Goal: Task Accomplishment & Management: Manage account settings

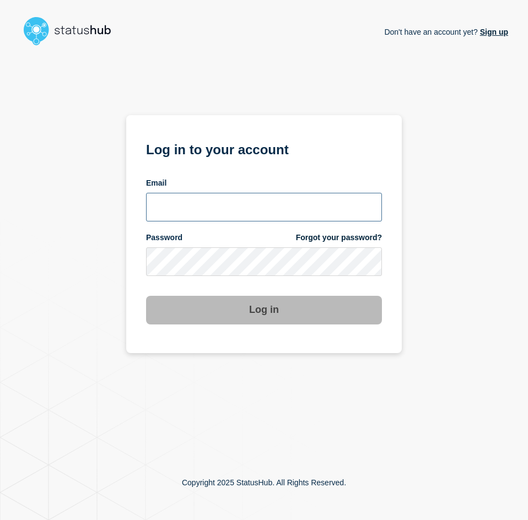
click at [186, 208] on input "email input" at bounding box center [264, 207] width 236 height 29
click at [363, 212] on input "email input" at bounding box center [264, 207] width 236 height 29
click at [0, 520] on com-1password-button at bounding box center [0, 520] width 0 height 0
click at [224, 213] on input "email input" at bounding box center [264, 207] width 236 height 29
click at [221, 210] on input "email input" at bounding box center [264, 207] width 236 height 29
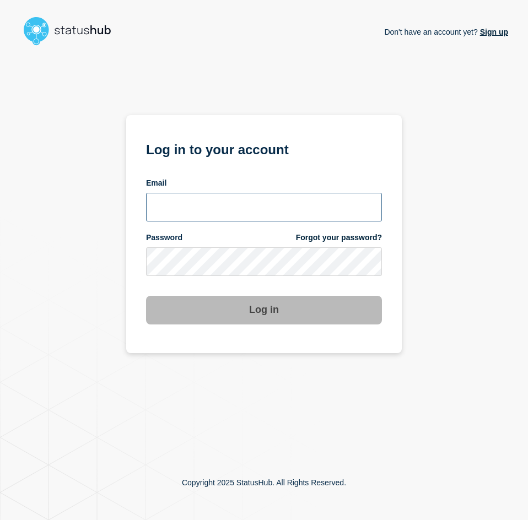
click at [0, 520] on com-1password-button at bounding box center [0, 520] width 0 height 0
drag, startPoint x: 61, startPoint y: 174, endPoint x: 94, endPoint y: 187, distance: 34.9
click at [63, 174] on div "Don't have an account yet? Sign up Log in to your account Email Password Forgot…" at bounding box center [264, 247] width 488 height 395
click at [191, 228] on form "Log in to your account Email Password Forgot your password? Log in" at bounding box center [264, 231] width 236 height 186
click at [202, 218] on input "email input" at bounding box center [264, 207] width 236 height 29
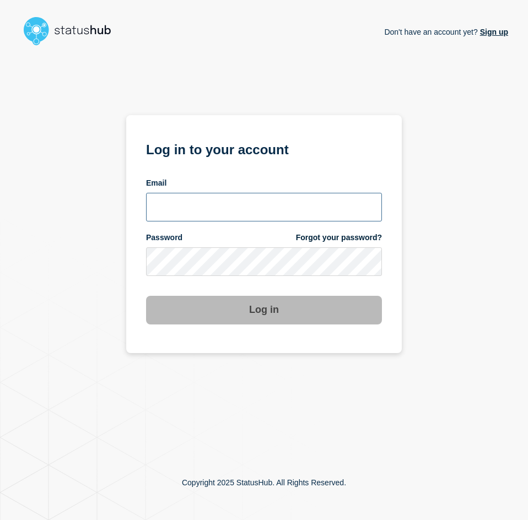
type input "caleb.stahr@conexon.us"
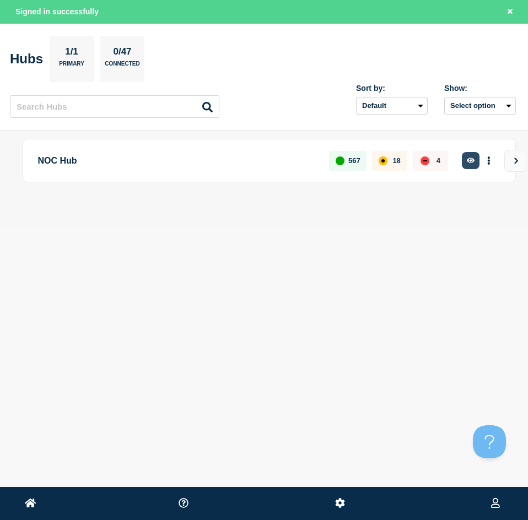
click at [471, 158] on icon "button" at bounding box center [471, 160] width 8 height 7
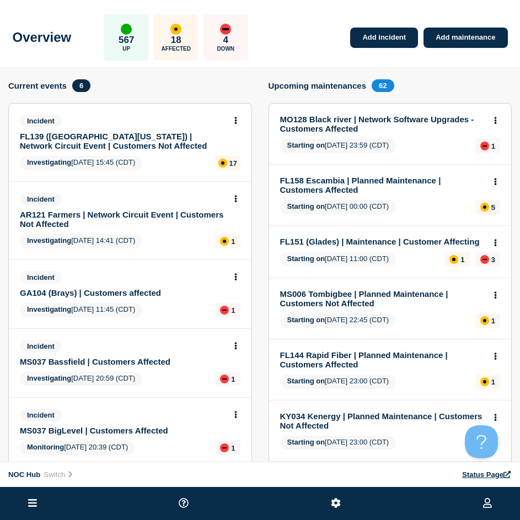
click at [133, 143] on link "FL139 (Central Florida) | Network Circuit Event | Customers Not Affected" at bounding box center [123, 141] width 206 height 19
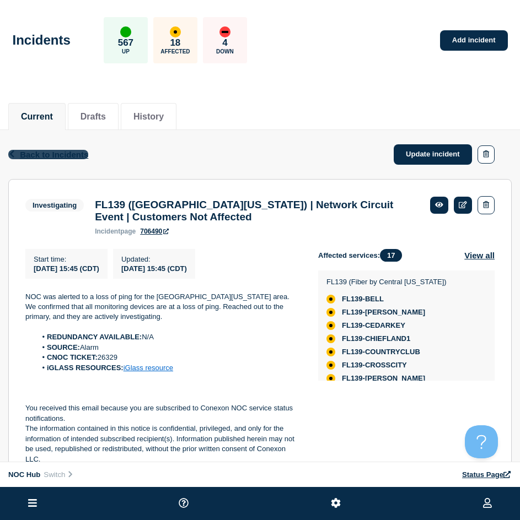
click at [35, 154] on span "Back to Incidents" at bounding box center [54, 154] width 68 height 9
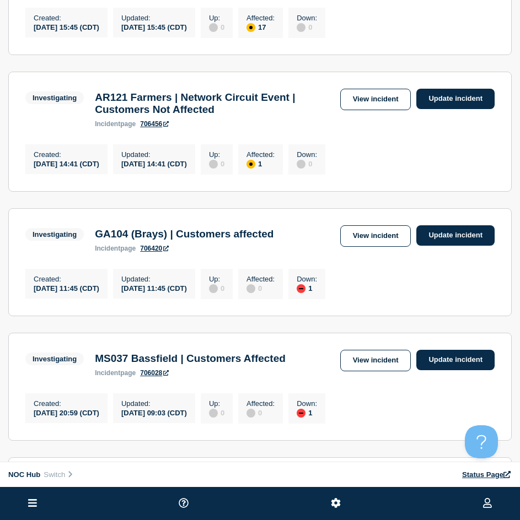
scroll to position [110, 0]
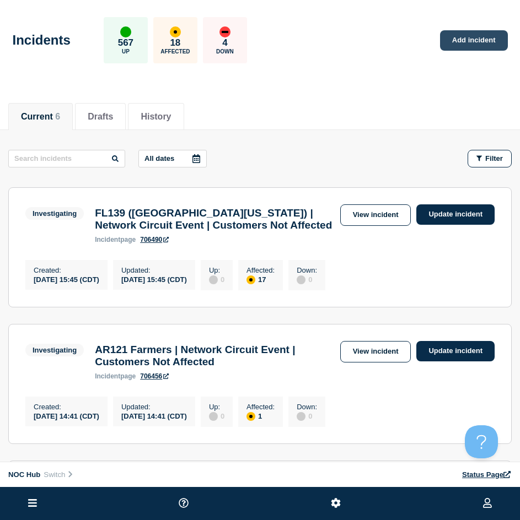
drag, startPoint x: 481, startPoint y: 24, endPoint x: 481, endPoint y: 32, distance: 7.7
click at [481, 25] on div "Incidents 567 Up 18 Affected 4 Down Add incident" at bounding box center [260, 36] width 520 height 67
click at [479, 47] on link "Add incident" at bounding box center [474, 40] width 68 height 20
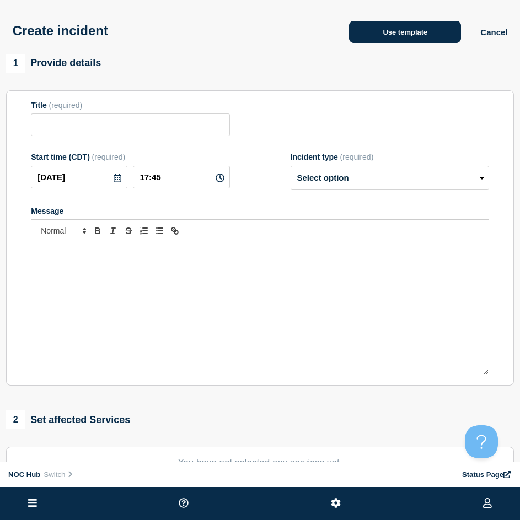
click at [407, 41] on button "Use template" at bounding box center [405, 32] width 112 height 22
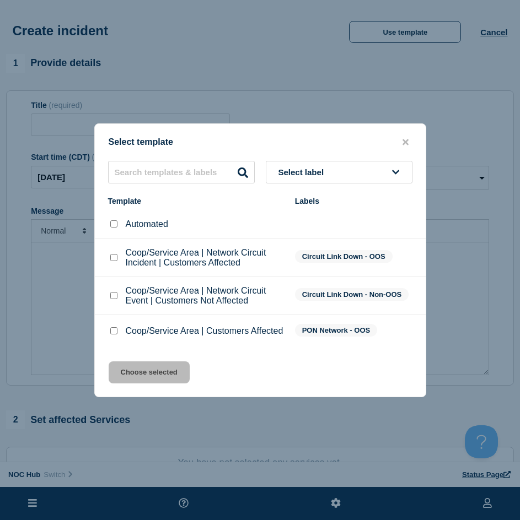
click at [113, 294] on input "Coop/Service Area | Network Circuit Event | Customers Not Affected checkbox" at bounding box center [113, 295] width 7 height 7
checkbox input "true"
drag, startPoint x: 135, startPoint y: 389, endPoint x: 133, endPoint y: 384, distance: 5.6
click at [133, 384] on button "Choose selected" at bounding box center [149, 373] width 81 height 22
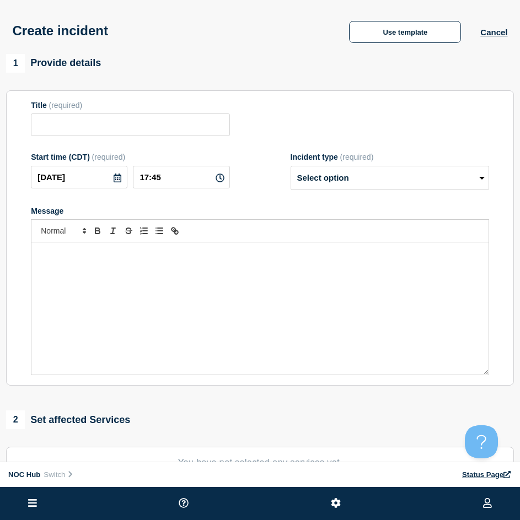
type input "Coop/Service Area | Network Circuit Event | Customers Not Affected"
select select "investigating"
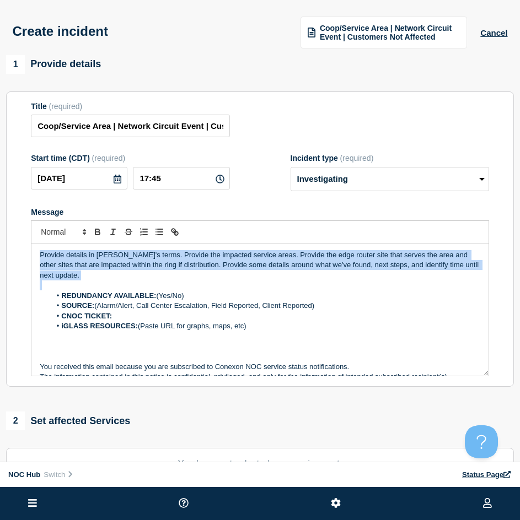
drag, startPoint x: 111, startPoint y: 288, endPoint x: 18, endPoint y: 242, distance: 103.3
click at [18, 242] on section "Title (required) Coop/Service Area | Network Circuit Event | Customers Not Affe…" at bounding box center [260, 240] width 508 height 296
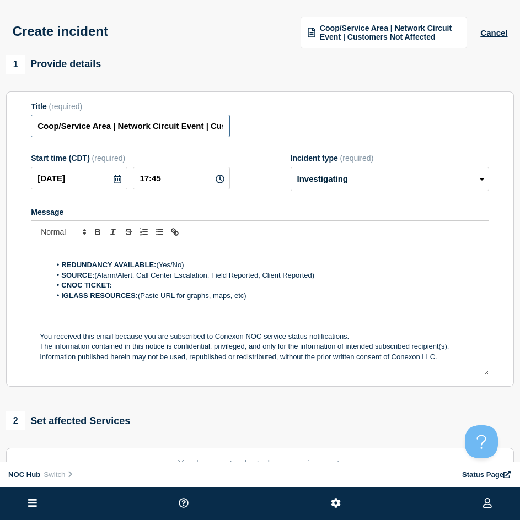
drag, startPoint x: 110, startPoint y: 128, endPoint x: -93, endPoint y: 136, distance: 203.0
click at [0, 136] on html "Home Hub Operations Overview Incident Maintenance Platform Alert Subscribers Te…" at bounding box center [260, 260] width 520 height 520
type input "MS026 Elliot | Network Circuit Event | Customers Not Affected"
click at [115, 258] on p "Message" at bounding box center [260, 255] width 440 height 10
click at [53, 256] on p "Message" at bounding box center [260, 255] width 440 height 10
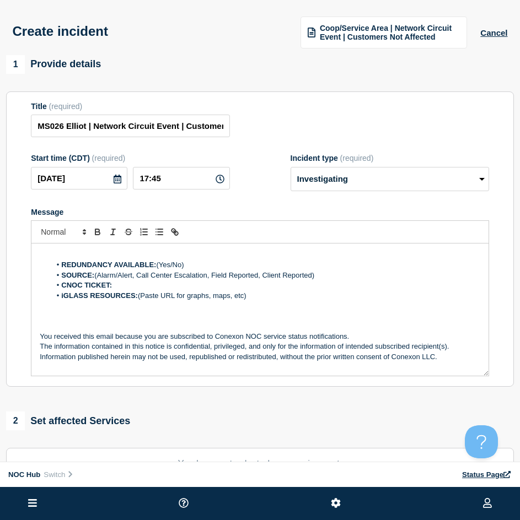
click at [53, 251] on div "REDUNDANCY AVAILABLE: (Yes/No) SOURCE: (Alarm/Alert, Call Center Escalation, Fi…" at bounding box center [259, 310] width 457 height 132
click at [98, 249] on div "REDUNDANCY AVAILABLE: (Yes/No) SOURCE: (Alarm/Alert, Call Center Escalation, Fi…" at bounding box center [259, 310] width 457 height 132
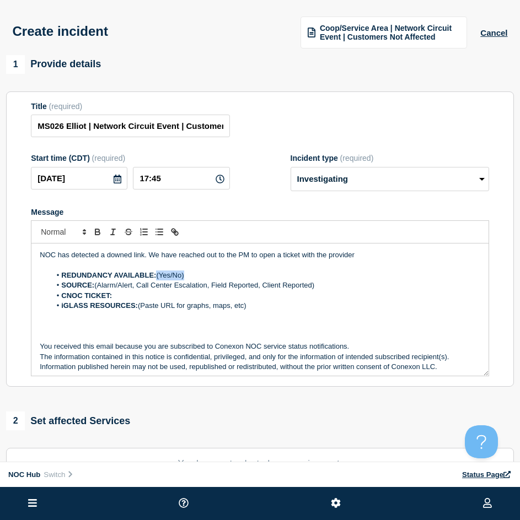
drag, startPoint x: 191, startPoint y: 273, endPoint x: 158, endPoint y: 276, distance: 33.8
click at [158, 276] on li "REDUNDANCY AVAILABLE: (Yes/No)" at bounding box center [265, 276] width 429 height 10
drag, startPoint x: 302, startPoint y: 287, endPoint x: 96, endPoint y: 283, distance: 205.7
click at [96, 283] on li "SOURCE: (Alarm/Alert, Call Center Escalation, Field Reported, Client Reported)" at bounding box center [265, 286] width 429 height 10
drag, startPoint x: 253, startPoint y: 297, endPoint x: 231, endPoint y: 300, distance: 22.3
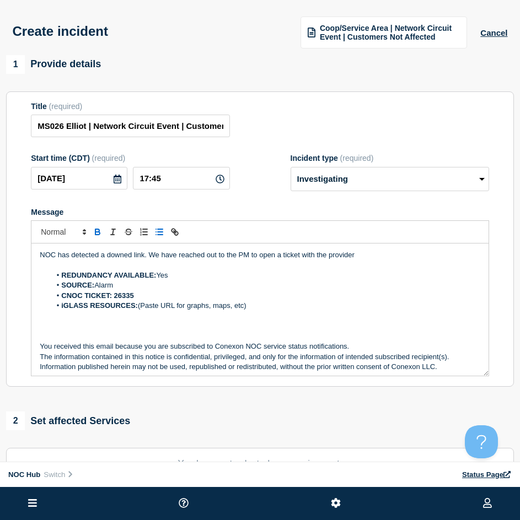
click at [231, 300] on li "CNOC TICKET: 26335" at bounding box center [265, 296] width 429 height 10
drag, startPoint x: 251, startPoint y: 307, endPoint x: 10, endPoint y: 314, distance: 241.0
click at [10, 314] on section "Title (required) MS026 Elliot | Network Circuit Event | Customers Not Affected …" at bounding box center [260, 240] width 508 height 296
drag, startPoint x: 221, startPoint y: 305, endPoint x: 47, endPoint y: 304, distance: 173.7
click at [56, 311] on li "iGLASS RESOURCES: (Paste URL for graphs, maps, etc)" at bounding box center [265, 306] width 429 height 10
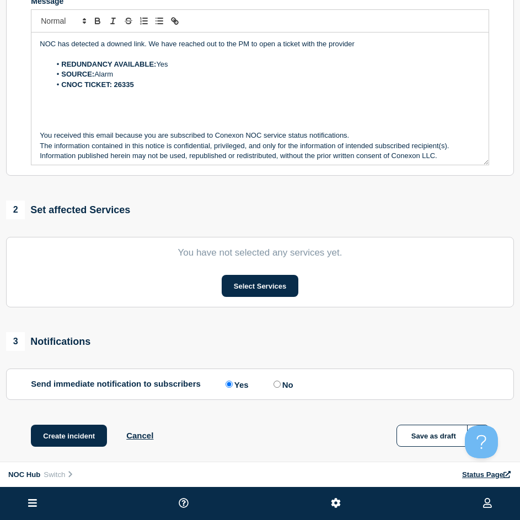
scroll to position [221, 0]
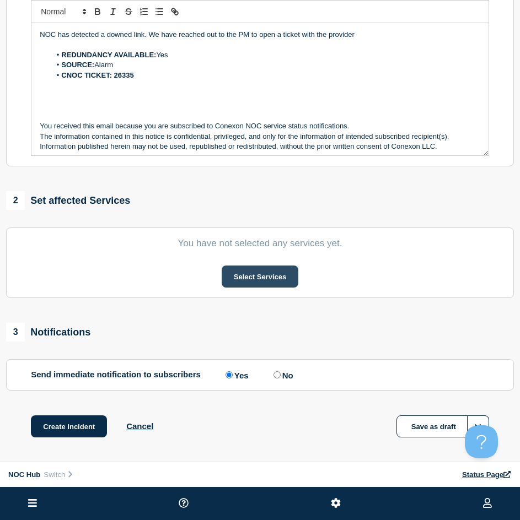
click at [281, 287] on button "Select Services" at bounding box center [260, 277] width 77 height 22
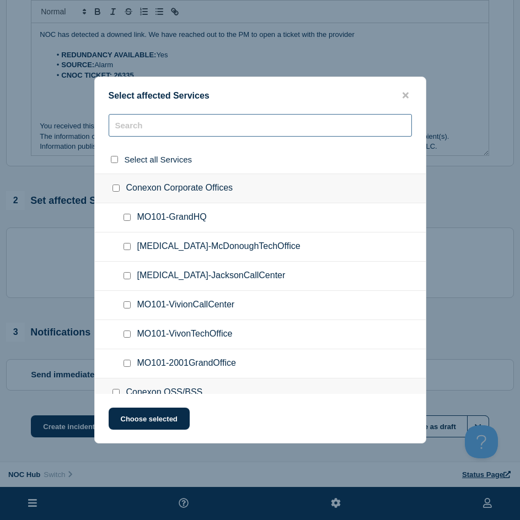
click at [145, 135] on input "text" at bounding box center [260, 125] width 303 height 23
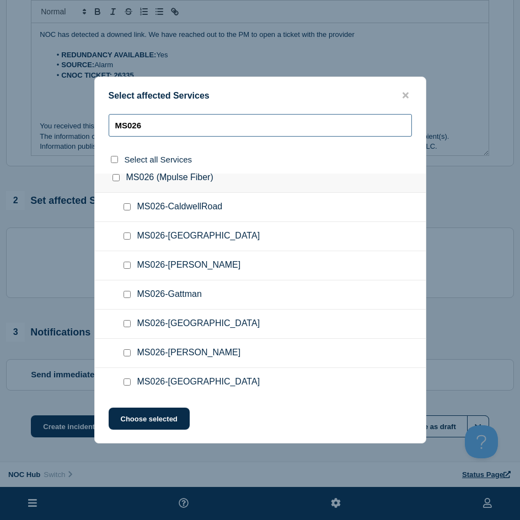
scroll to position [14, 0]
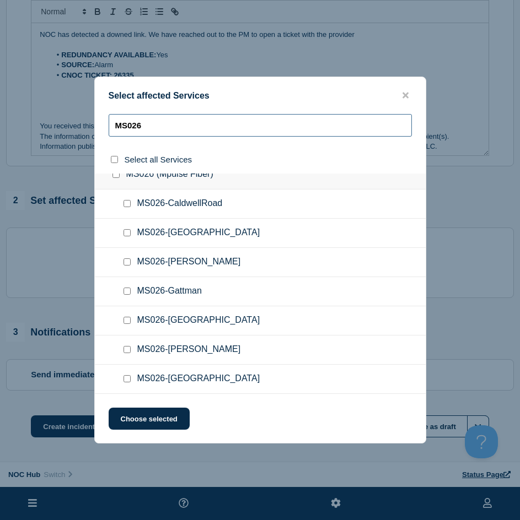
type input "MS026"
click at [127, 351] on input "MS026-Monroe checkbox" at bounding box center [126, 349] width 7 height 7
checkbox input "true"
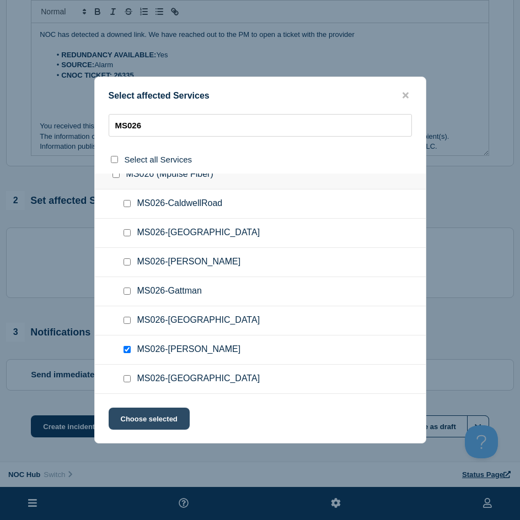
click at [151, 415] on button "Choose selected" at bounding box center [149, 419] width 81 height 22
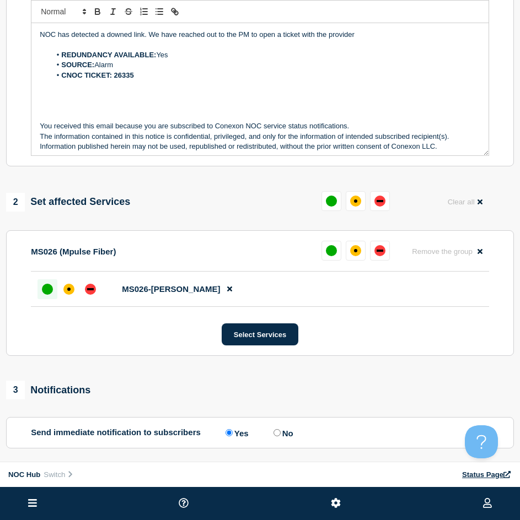
click at [44, 283] on div at bounding box center [47, 290] width 20 height 20
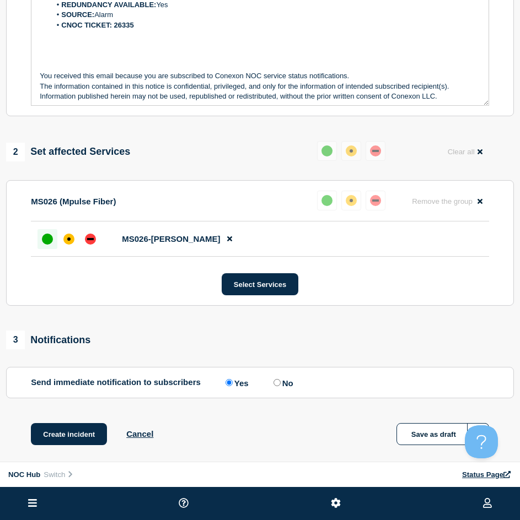
scroll to position [320, 0]
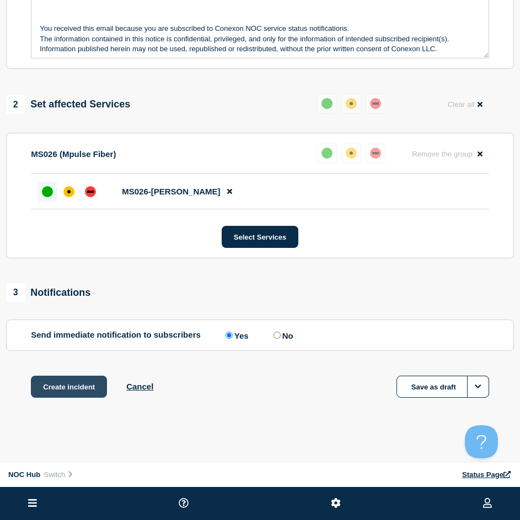
click at [57, 380] on button "Create incident" at bounding box center [69, 387] width 76 height 22
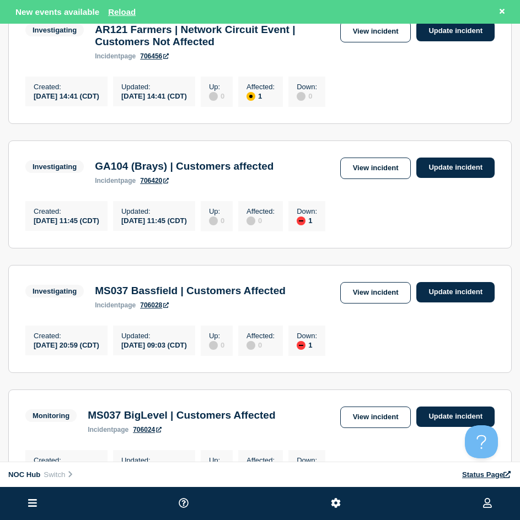
scroll to position [331, 0]
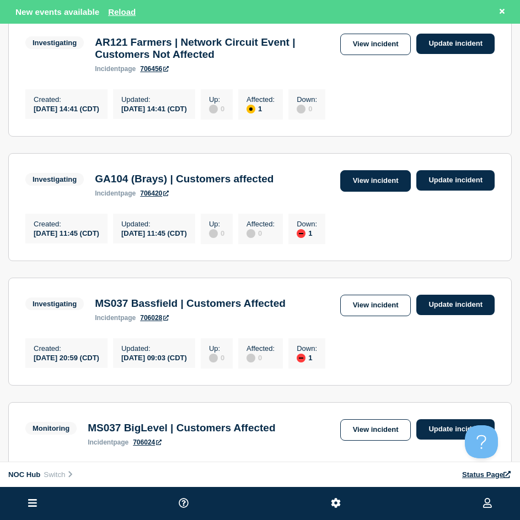
click at [393, 192] on link "View incident" at bounding box center [375, 181] width 71 height 22
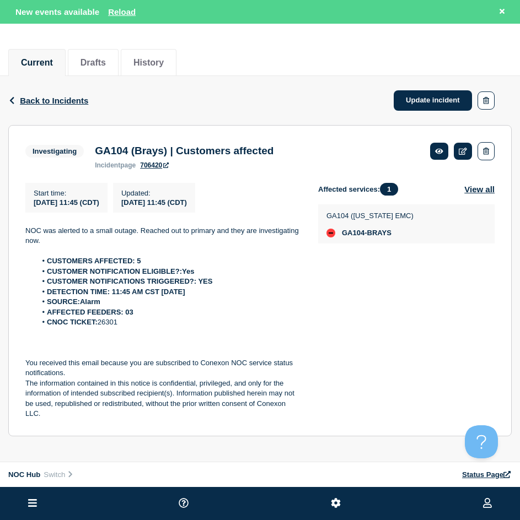
scroll to position [82, 0]
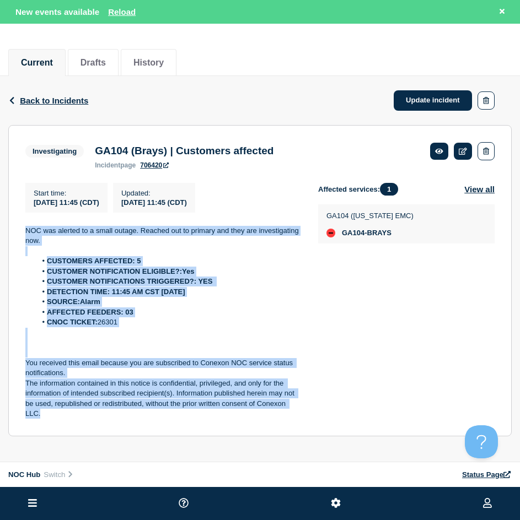
drag, startPoint x: 76, startPoint y: 418, endPoint x: 20, endPoint y: 219, distance: 206.7
click at [20, 219] on section "Investigating GA104 (Brays) | Customers affected incident page 706420 Start tim…" at bounding box center [259, 280] width 503 height 311
copy div "NOC was alerted to a small outage. Reached out to primary and they are investig…"
click at [408, 92] on link "Update incident" at bounding box center [433, 100] width 78 height 20
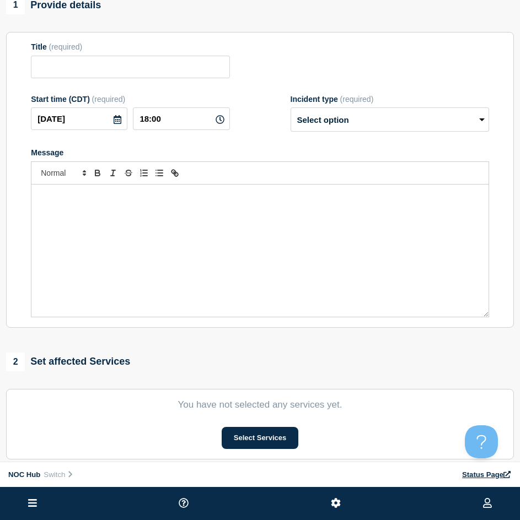
type input "GA104 (Brays) | Customers affected"
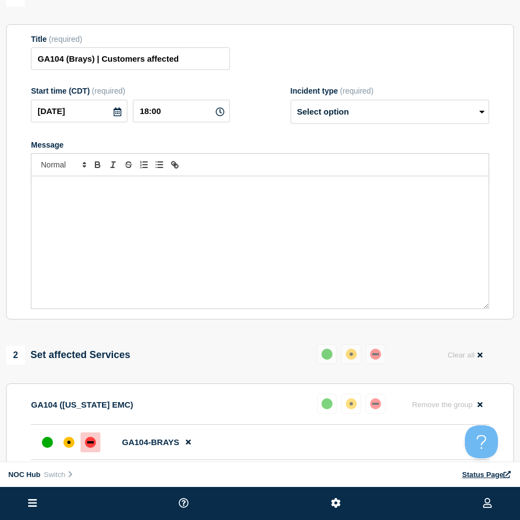
click at [169, 248] on div "Message" at bounding box center [259, 242] width 457 height 132
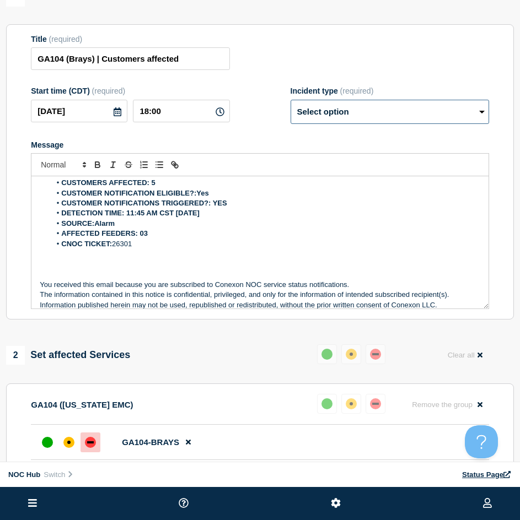
click at [358, 113] on select "Select option Investigating Identified Monitoring Resolved" at bounding box center [390, 112] width 198 height 24
select select "resolved"
click at [291, 105] on select "Select option Investigating Identified Monitoring Resolved" at bounding box center [390, 112] width 198 height 24
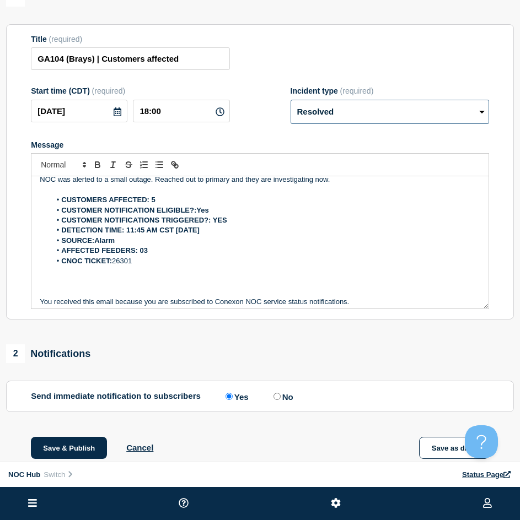
scroll to position [0, 0]
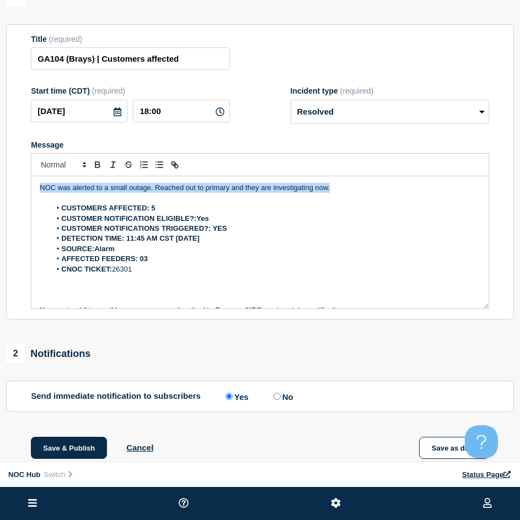
drag, startPoint x: 354, startPoint y: 194, endPoint x: -131, endPoint y: 160, distance: 486.9
click at [0, 160] on html "Home Hub Operations Overview Incident Maintenance Platform Alert Subscribers Te…" at bounding box center [260, 178] width 520 height 520
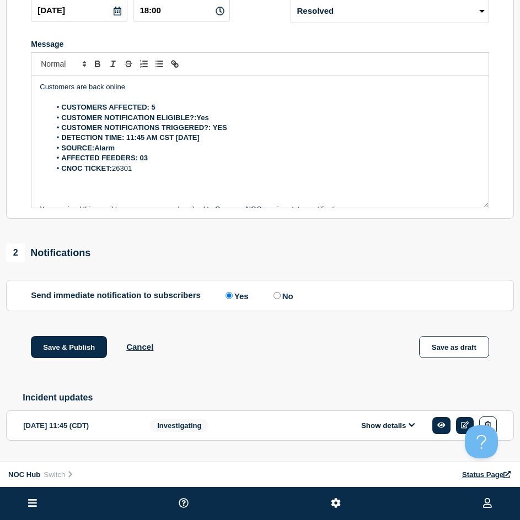
scroll to position [213, 0]
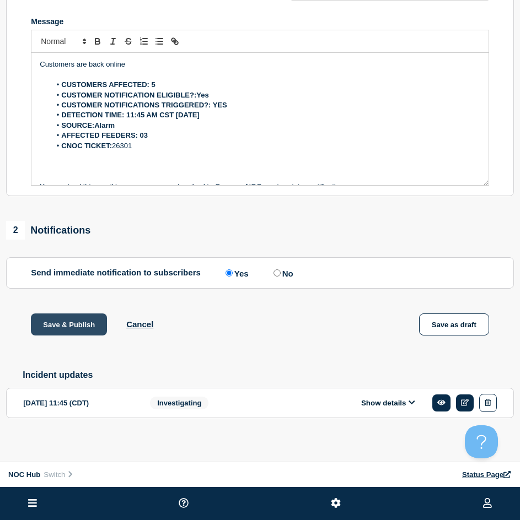
click at [76, 318] on button "Save & Publish" at bounding box center [69, 325] width 76 height 22
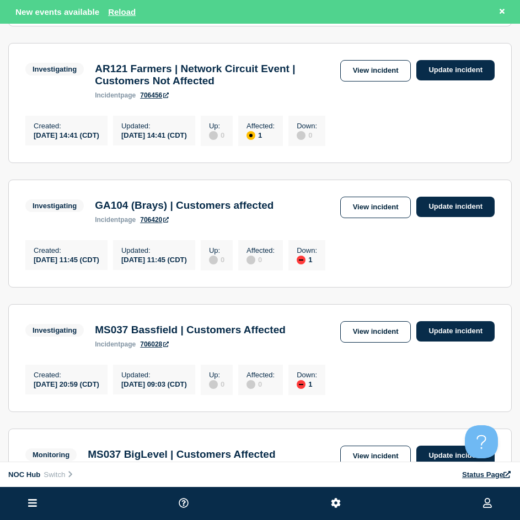
scroll to position [386, 0]
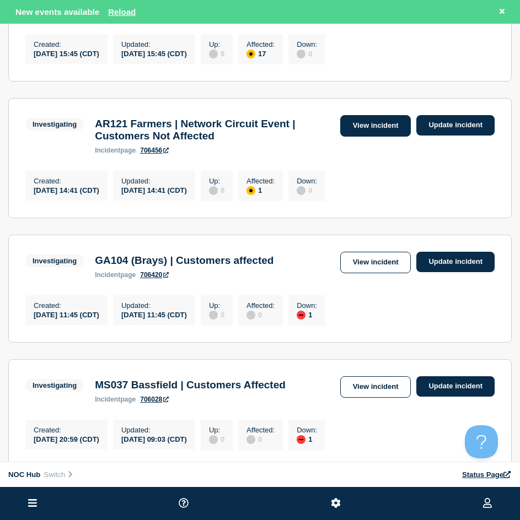
click at [383, 137] on link "View incident" at bounding box center [375, 126] width 71 height 22
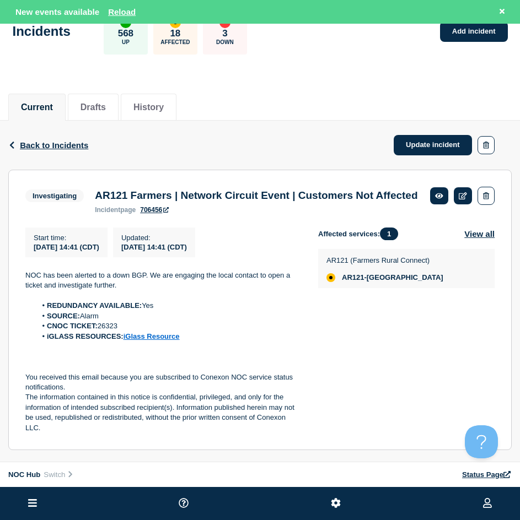
scroll to position [66, 0]
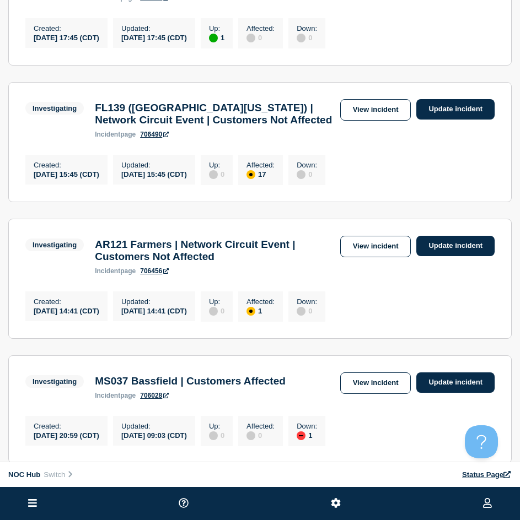
scroll to position [223, 0]
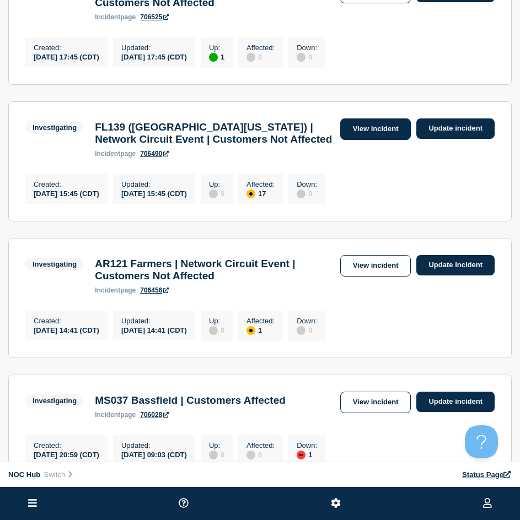
click at [366, 127] on link "View incident" at bounding box center [375, 130] width 71 height 22
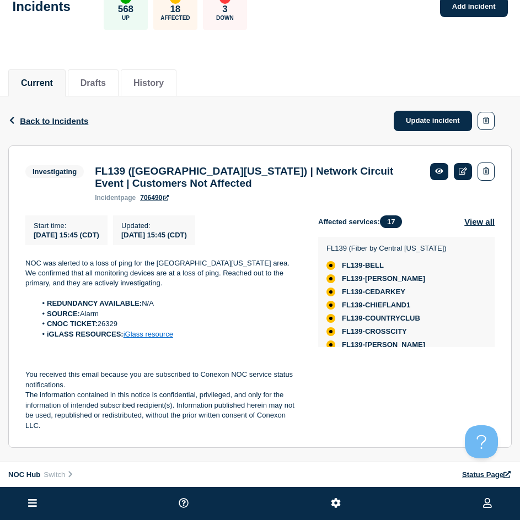
scroll to position [52, 0]
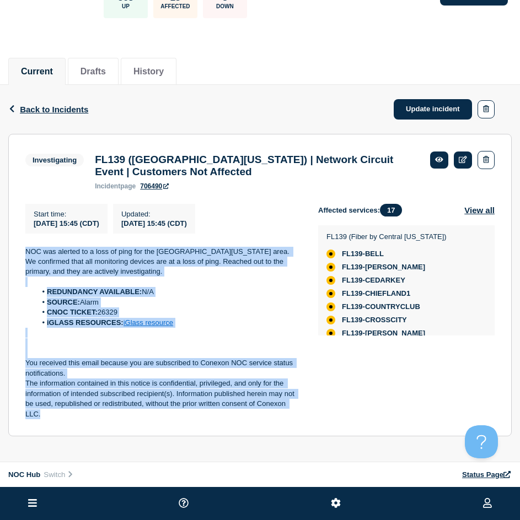
drag, startPoint x: 59, startPoint y: 415, endPoint x: 22, endPoint y: 244, distance: 175.0
click at [22, 244] on section "Investigating FL139 (Central Florida) | Network Circuit Event | Customers Not A…" at bounding box center [259, 285] width 503 height 303
copy div "NOC was alerted to a loss of ping for the Central Florida area. We confirmed th…"
click at [428, 99] on link "Update incident" at bounding box center [433, 109] width 78 height 20
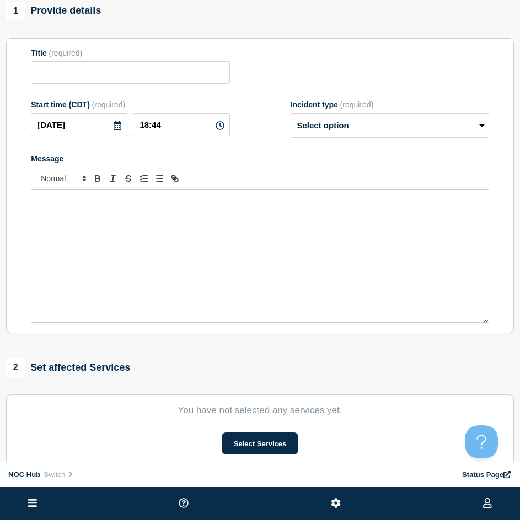
type input "FL139 ([GEOGRAPHIC_DATA][US_STATE]) | Network Circuit Event | Customers Not Aff…"
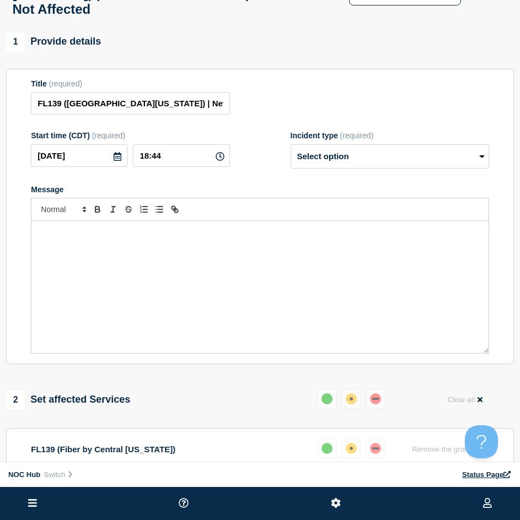
drag, startPoint x: 122, startPoint y: 283, endPoint x: 205, endPoint y: 202, distance: 115.8
click at [129, 279] on div "Message" at bounding box center [259, 287] width 457 height 132
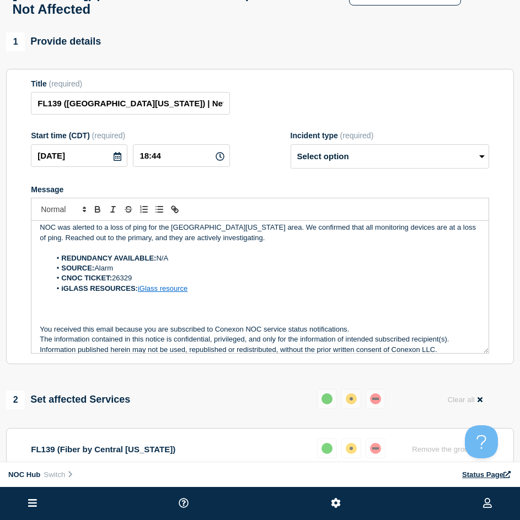
click at [315, 149] on div "Incident type (required) Select option Investigating Identified Monitoring Reso…" at bounding box center [390, 149] width 198 height 37
click at [325, 163] on select "Select option Investigating Identified Monitoring Resolved" at bounding box center [390, 156] width 198 height 24
select select "resolved"
click at [291, 152] on select "Select option Investigating Identified Monitoring Resolved" at bounding box center [390, 156] width 198 height 24
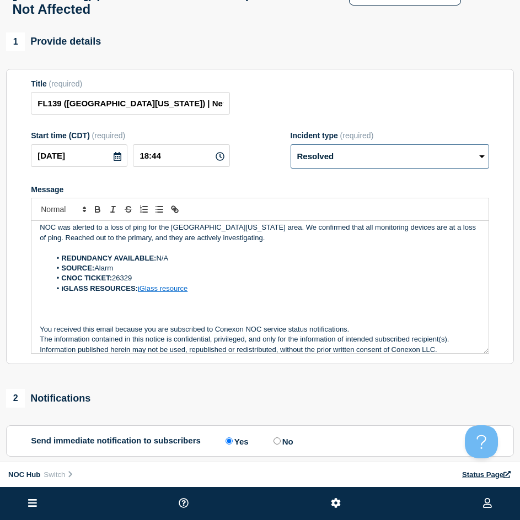
scroll to position [0, 0]
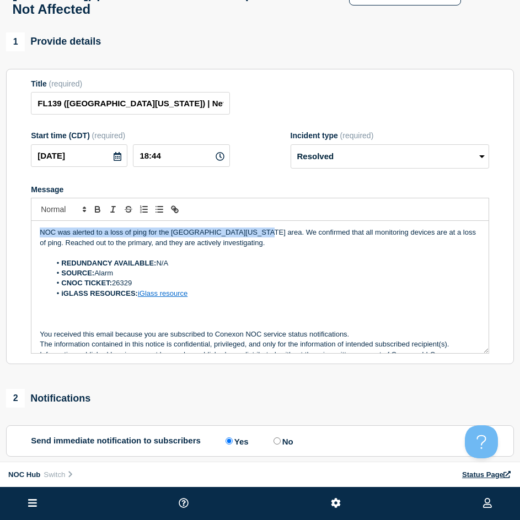
drag, startPoint x: -335, startPoint y: 182, endPoint x: -442, endPoint y: 178, distance: 107.0
click at [0, 178] on html "Home Hub Operations Overview Incident Maintenance Platform Alert Subscribers Te…" at bounding box center [260, 208] width 520 height 520
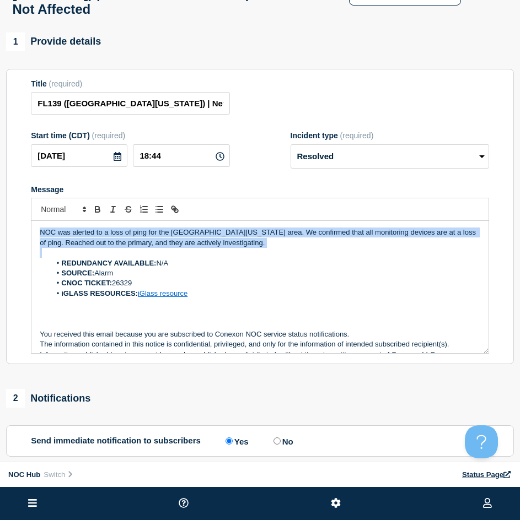
drag, startPoint x: 255, startPoint y: 261, endPoint x: -162, endPoint y: 216, distance: 419.8
click at [0, 216] on html "Home Hub Operations Overview Incident Maintenance Platform Alert Subscribers Te…" at bounding box center [260, 208] width 520 height 520
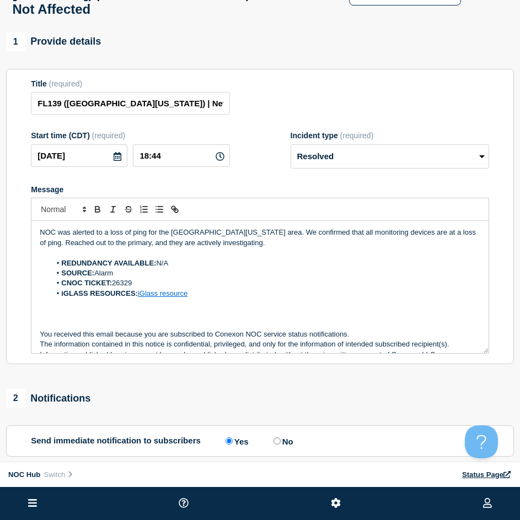
click at [240, 267] on li "REDUNDANCY AVAILABLE: N/A" at bounding box center [265, 264] width 429 height 10
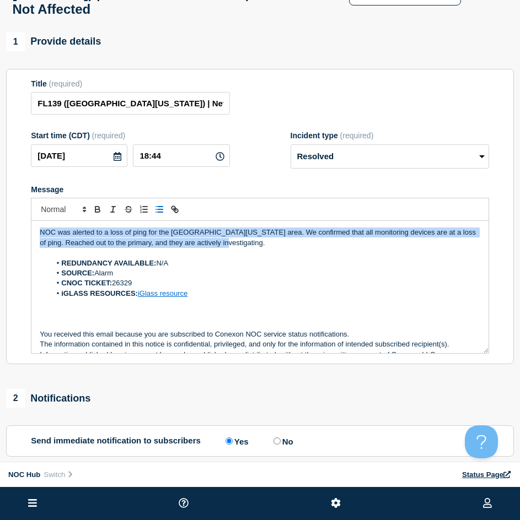
drag, startPoint x: 238, startPoint y: 254, endPoint x: -68, endPoint y: 216, distance: 308.4
click at [0, 216] on html "Home Hub Operations Overview Incident Maintenance Platform Alert Subscribers Te…" at bounding box center [260, 208] width 520 height 520
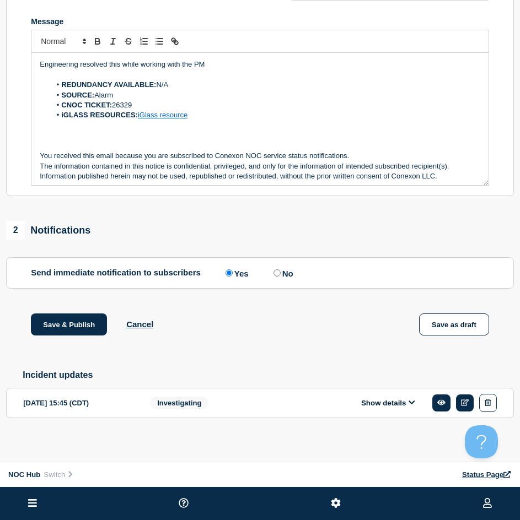
scroll to position [232, 0]
click at [87, 315] on button "Save & Publish" at bounding box center [69, 325] width 76 height 22
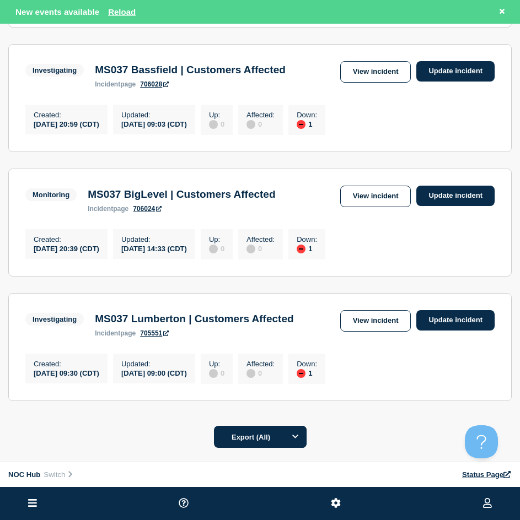
scroll to position [662, 0]
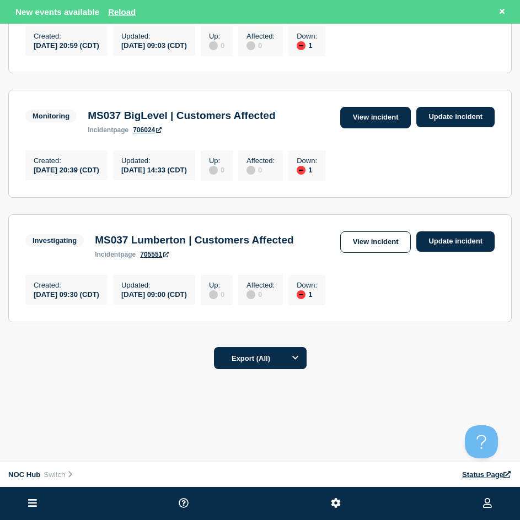
click at [388, 128] on link "View incident" at bounding box center [375, 118] width 71 height 22
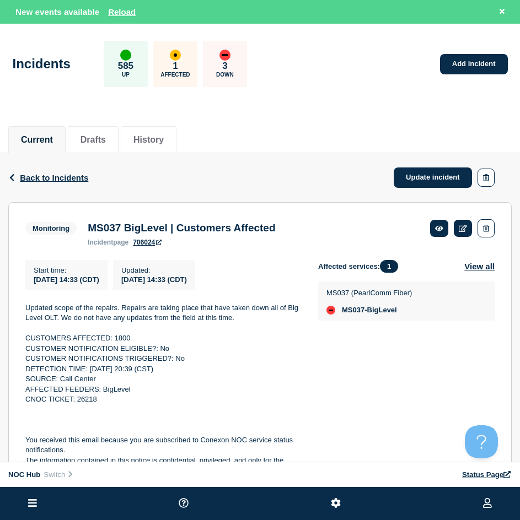
scroll to position [110, 0]
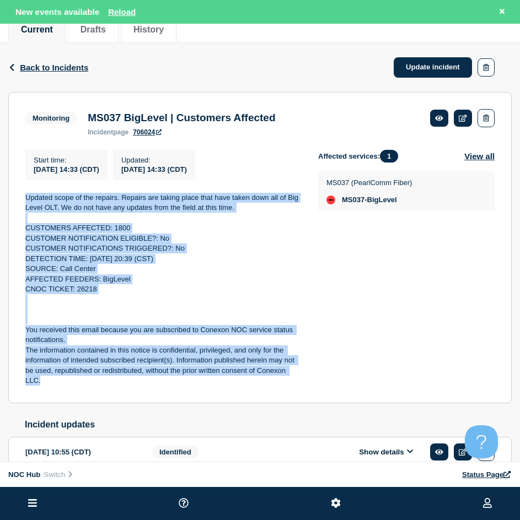
drag, startPoint x: 62, startPoint y: 383, endPoint x: 24, endPoint y: 203, distance: 184.4
click at [24, 203] on section "Monitoring MS037 BigLevel | Customers Affected incident page 706024 Start time …" at bounding box center [259, 247] width 503 height 311
copy div "Updated scope of the repairs. Repairs are taking place that have taken down all…"
click at [403, 73] on link "Update incident" at bounding box center [433, 67] width 78 height 20
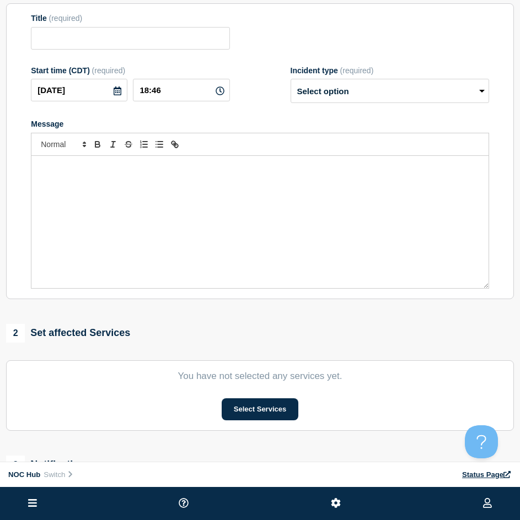
type input "MS037 BigLevel | Customers Affected"
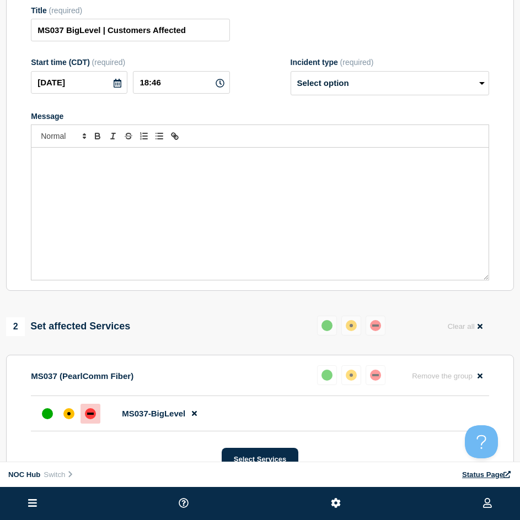
drag, startPoint x: 170, startPoint y: 270, endPoint x: 165, endPoint y: 250, distance: 21.0
click at [164, 265] on div "Message" at bounding box center [259, 214] width 457 height 132
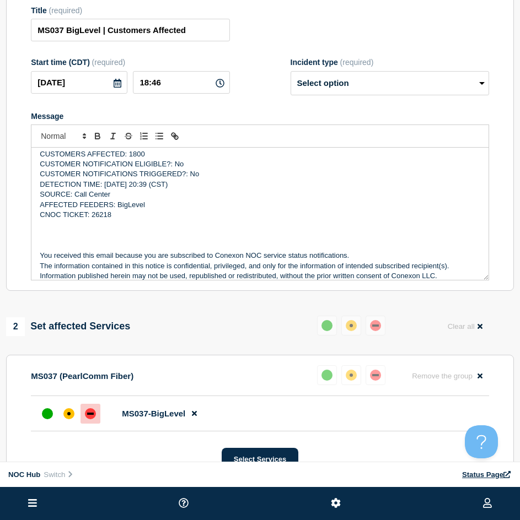
drag, startPoint x: 358, startPoint y: 59, endPoint x: 351, endPoint y: 84, distance: 26.2
click at [357, 68] on form "Title (required) MS037 BigLevel | Customers Affected Start time (CDT) (required…" at bounding box center [260, 143] width 458 height 275
drag, startPoint x: 351, startPoint y: 84, endPoint x: 336, endPoint y: 100, distance: 21.4
click at [351, 84] on select "Select option Investigating Identified Monitoring Resolved" at bounding box center [390, 83] width 198 height 24
select select "monitoring"
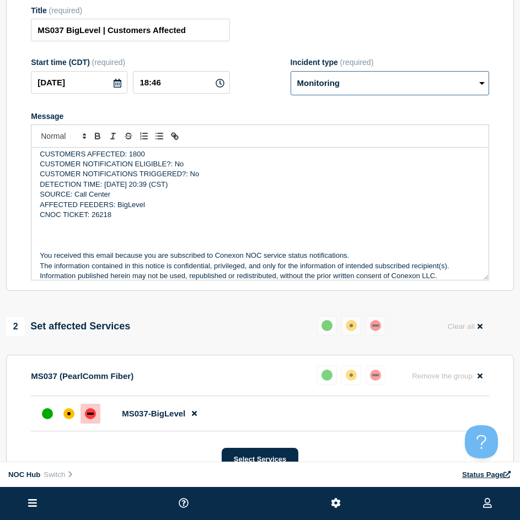
click at [291, 76] on select "Select option Investigating Identified Monitoring Resolved" at bounding box center [390, 83] width 198 height 24
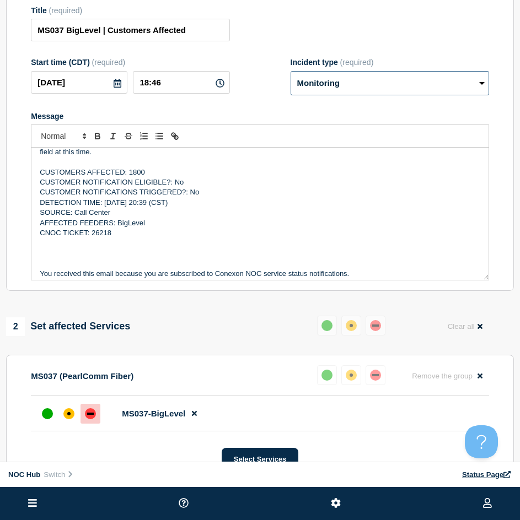
scroll to position [0, 0]
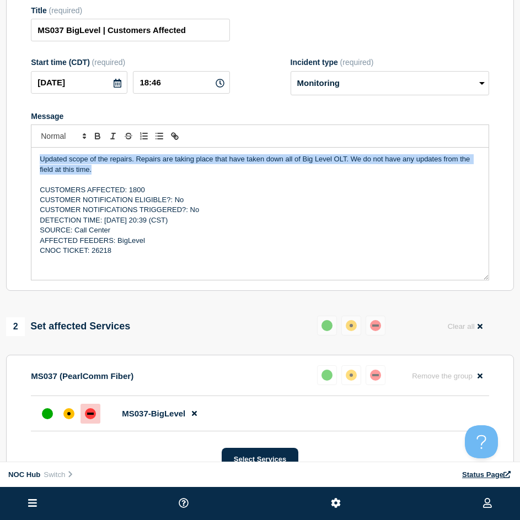
drag, startPoint x: 117, startPoint y: 175, endPoint x: 1, endPoint y: 153, distance: 117.9
click at [1, 153] on div "1 Provide details Title (required) MS037 BigLevel | Customers Affected Start ti…" at bounding box center [260, 420] width 520 height 922
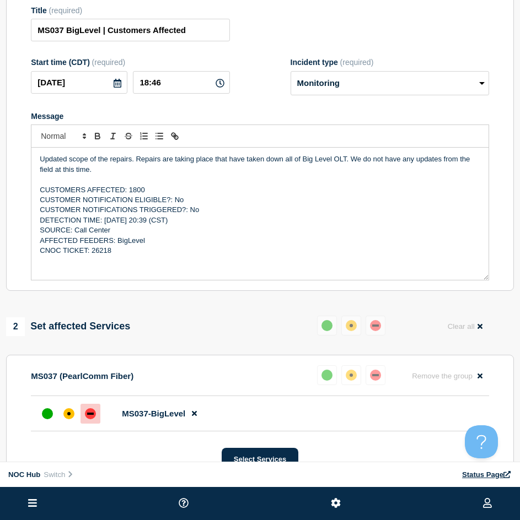
drag, startPoint x: 121, startPoint y: 183, endPoint x: 109, endPoint y: 175, distance: 14.7
click at [119, 182] on p "Message" at bounding box center [260, 180] width 440 height 10
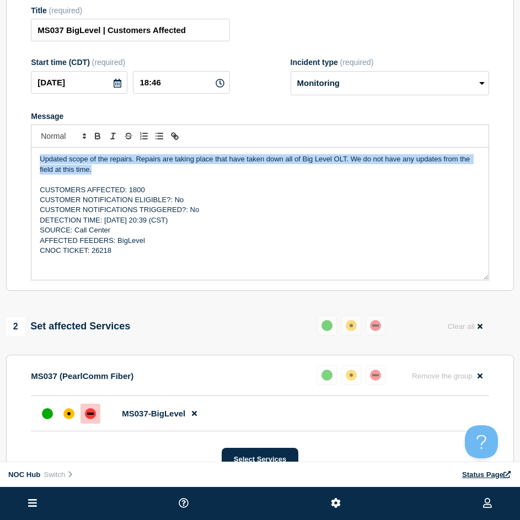
drag, startPoint x: 100, startPoint y: 175, endPoint x: 32, endPoint y: 163, distance: 69.5
click at [32, 163] on div "Updated scope of the repairs. Repairs are taking place that have taken down all…" at bounding box center [259, 214] width 457 height 132
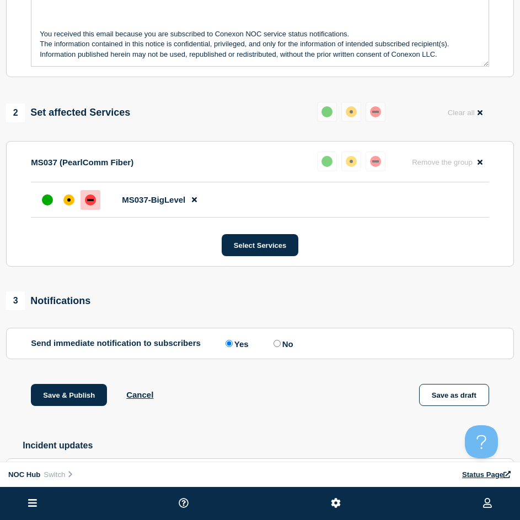
scroll to position [331, 0]
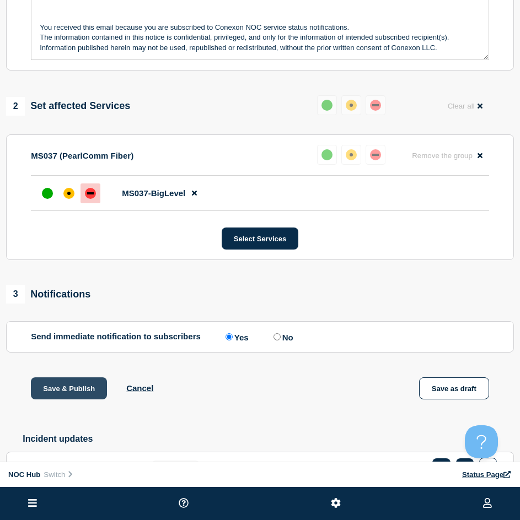
click at [78, 396] on button "Save & Publish" at bounding box center [69, 389] width 76 height 22
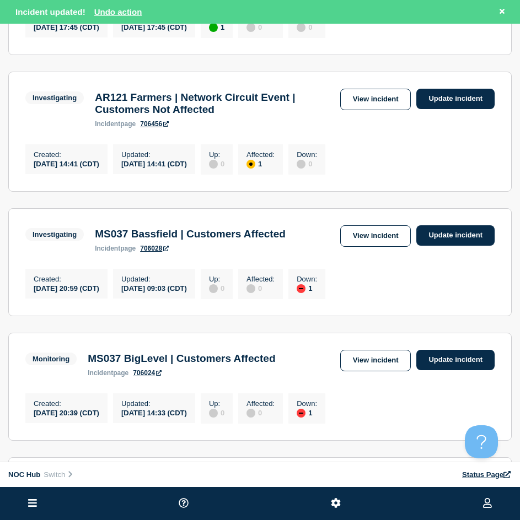
scroll to position [331, 0]
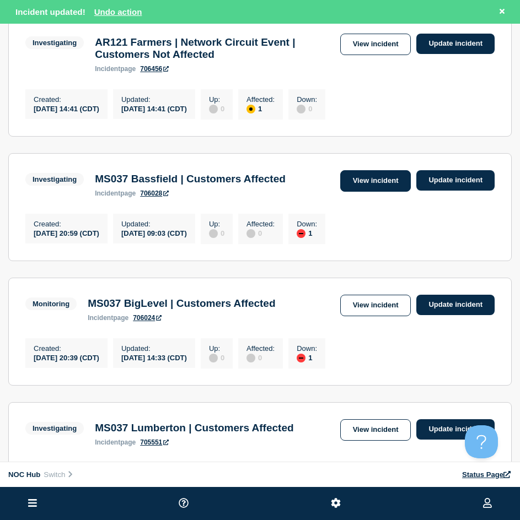
click at [362, 191] on link "View incident" at bounding box center [375, 181] width 71 height 22
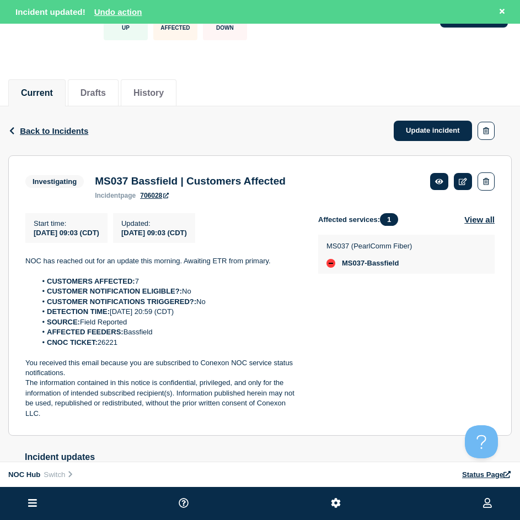
scroll to position [110, 0]
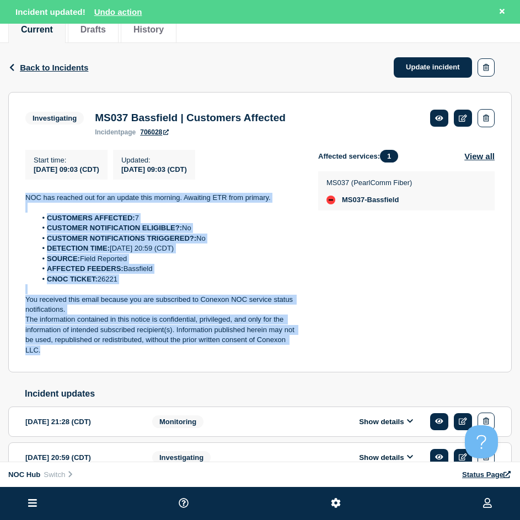
drag, startPoint x: 58, startPoint y: 356, endPoint x: 12, endPoint y: 197, distance: 165.0
click at [12, 197] on section "Investigating MS037 Bassfield | Customers Affected incident page 706028 Start t…" at bounding box center [259, 232] width 503 height 281
copy div "NOC has reached out for an update this morning. Awaiting ETR from primary. CUST…"
click at [415, 58] on link "Update incident" at bounding box center [433, 67] width 78 height 20
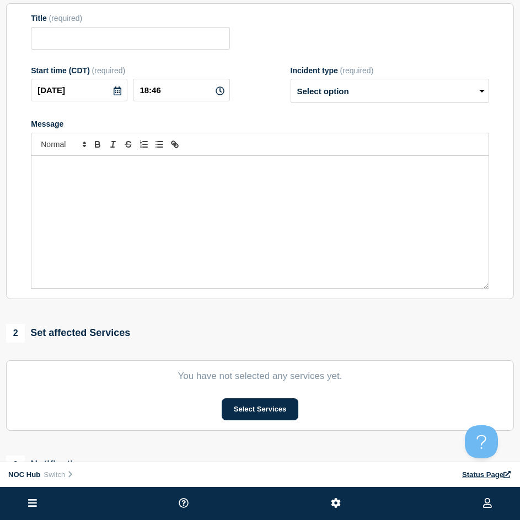
type input "MS037 Bassfield | Customers Affected"
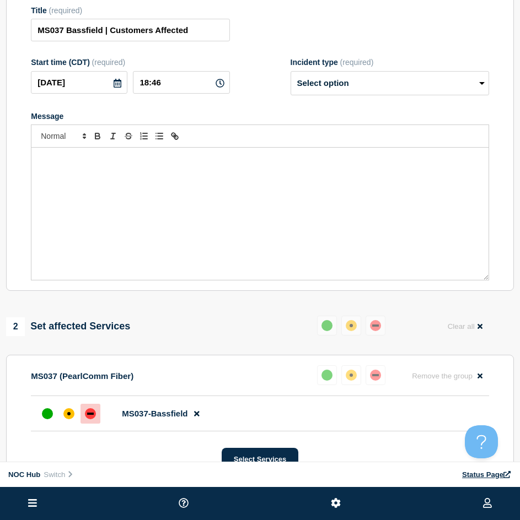
click at [199, 235] on div "Message" at bounding box center [259, 214] width 457 height 132
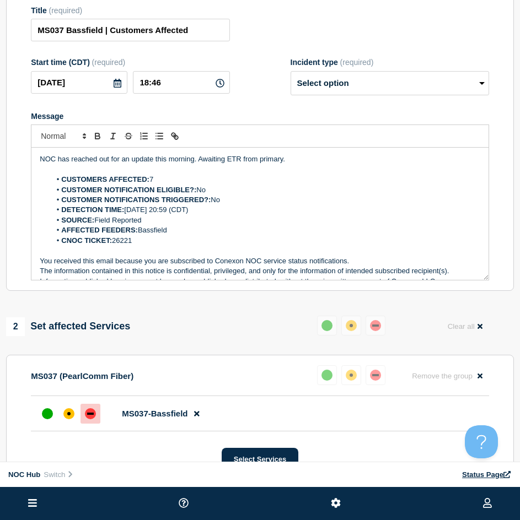
scroll to position [5, 0]
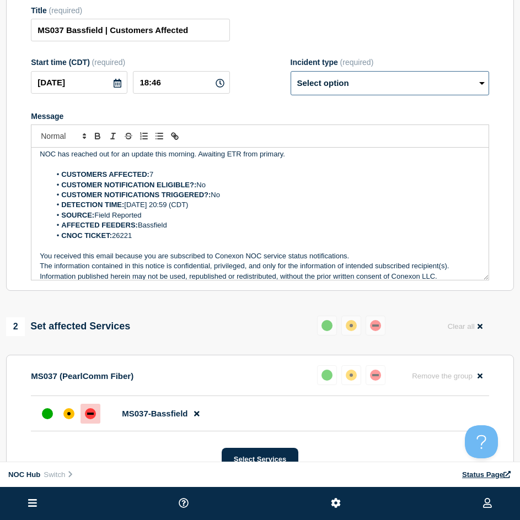
drag, startPoint x: 340, startPoint y: 82, endPoint x: 337, endPoint y: 93, distance: 10.8
click at [340, 82] on select "Select option Investigating Identified Monitoring Resolved" at bounding box center [390, 83] width 198 height 24
select select "monitoring"
click at [291, 76] on select "Select option Investigating Identified Monitoring Resolved" at bounding box center [390, 83] width 198 height 24
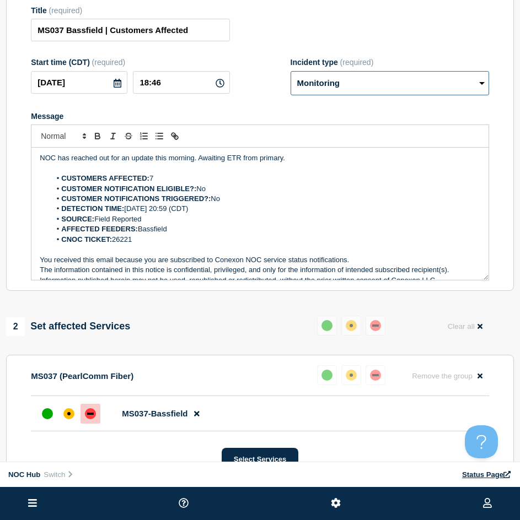
scroll to position [0, 0]
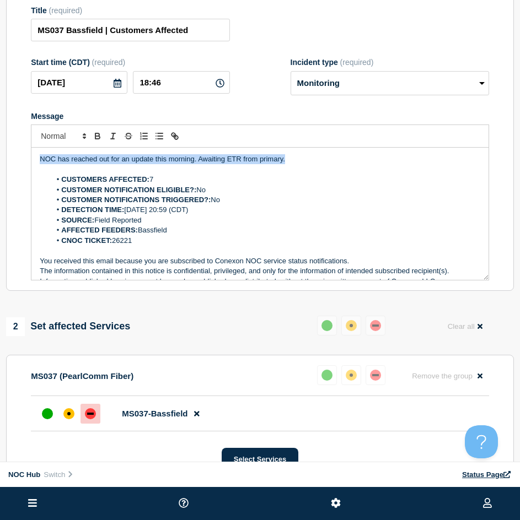
drag, startPoint x: 296, startPoint y: 160, endPoint x: -88, endPoint y: 162, distance: 383.7
click at [0, 162] on html "Home Hub Operations Overview Incident Maintenance Platform Alert Subscribers Te…" at bounding box center [260, 150] width 520 height 520
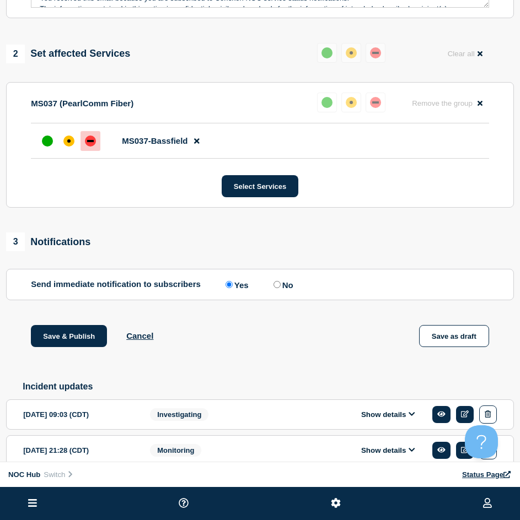
scroll to position [386, 0]
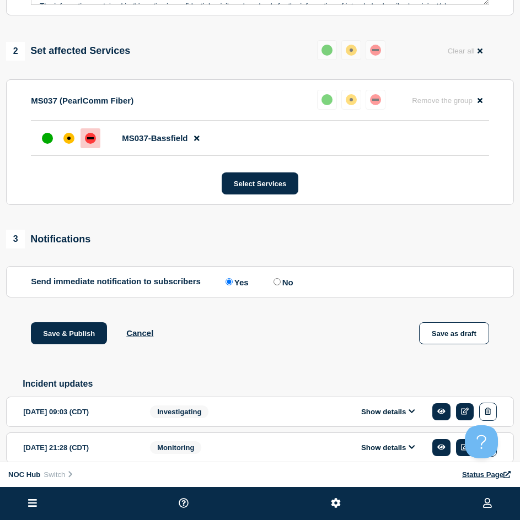
click at [59, 327] on div "1 Provide details Title (required) MS037 Bassfield | Customers Affected Start t…" at bounding box center [260, 109] width 520 height 850
click at [68, 331] on button "Save & Publish" at bounding box center [69, 334] width 76 height 22
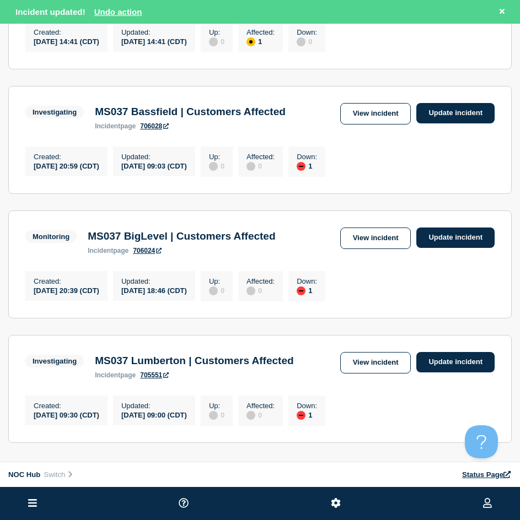
scroll to position [496, 0]
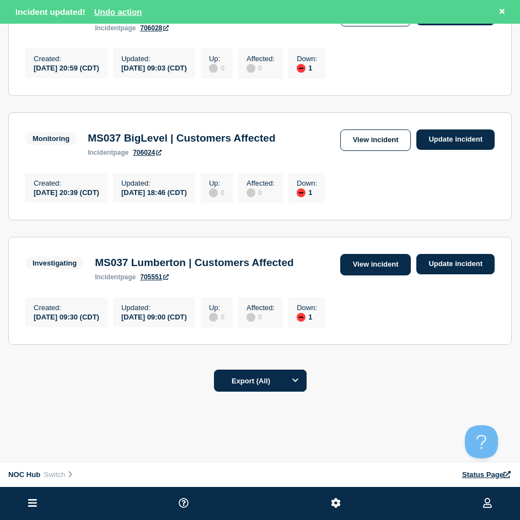
click at [366, 276] on link "View incident" at bounding box center [375, 265] width 71 height 22
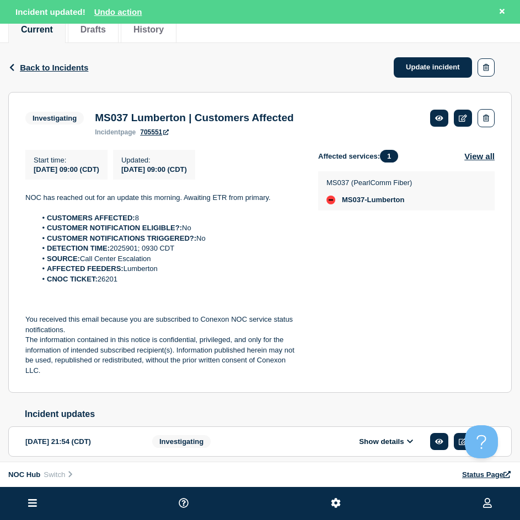
scroll to position [221, 0]
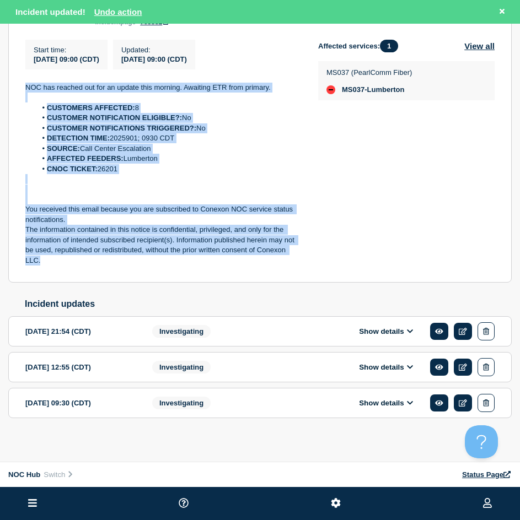
drag, startPoint x: 47, startPoint y: 270, endPoint x: 14, endPoint y: 88, distance: 185.6
click at [14, 90] on section "Investigating MS037 Lumberton | Customers Affected incident page 705551 Start t…" at bounding box center [259, 132] width 503 height 301
copy div "NOC has reached out for an update this morning. Awaiting ETR from primary. CUST…"
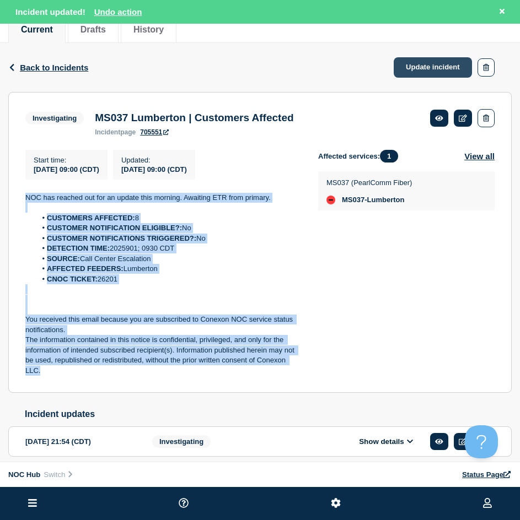
click at [419, 75] on link "Update incident" at bounding box center [433, 67] width 78 height 20
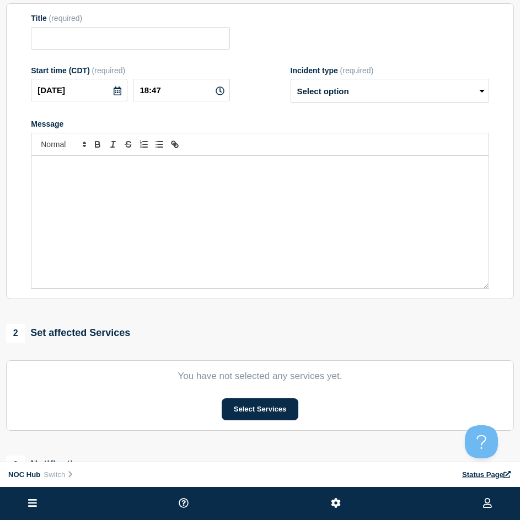
type input "MS037 Lumberton | Customers Affected"
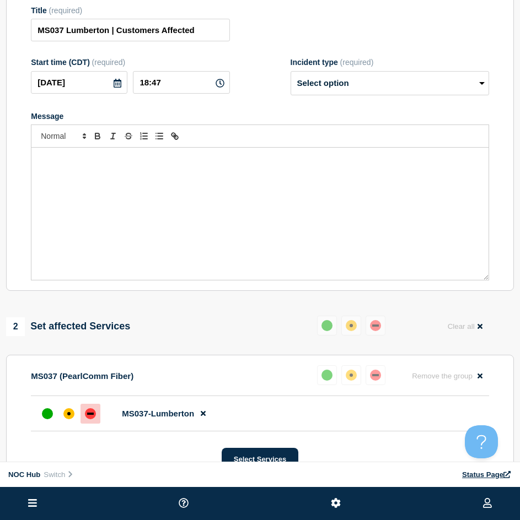
click at [188, 257] on div "Message" at bounding box center [259, 214] width 457 height 132
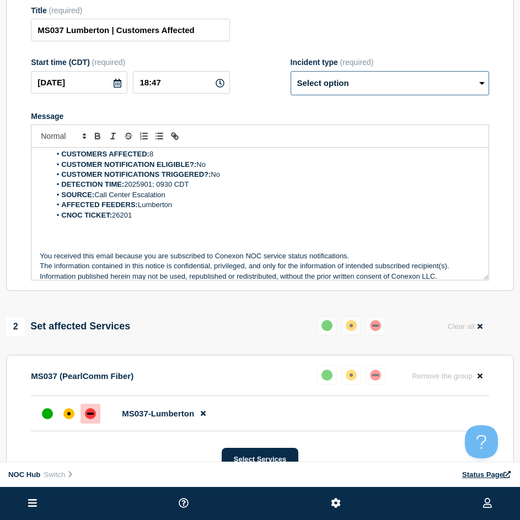
click at [314, 95] on select "Select option Investigating Identified Monitoring Resolved" at bounding box center [390, 83] width 198 height 24
select select "monitoring"
click at [291, 76] on select "Select option Investigating Identified Monitoring Resolved" at bounding box center [390, 83] width 198 height 24
drag, startPoint x: 182, startPoint y: 169, endPoint x: 189, endPoint y: 162, distance: 10.1
click at [189, 162] on ol "CUSTOMERS AFFECTED: 8 CUSTOMER NOTIFICATION ELIGIBLE?: No CUSTOMER NOTIFICATION…" at bounding box center [260, 184] width 440 height 71
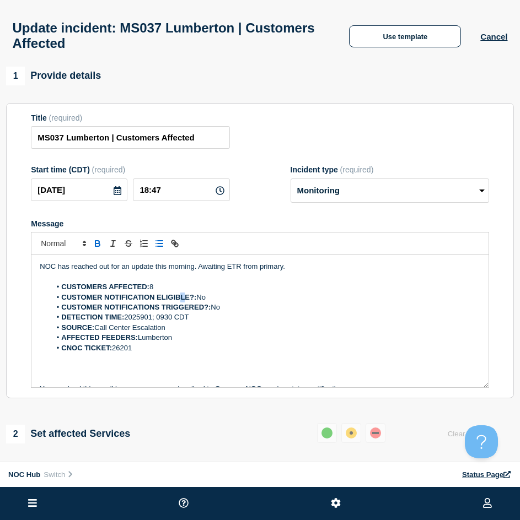
scroll to position [0, 0]
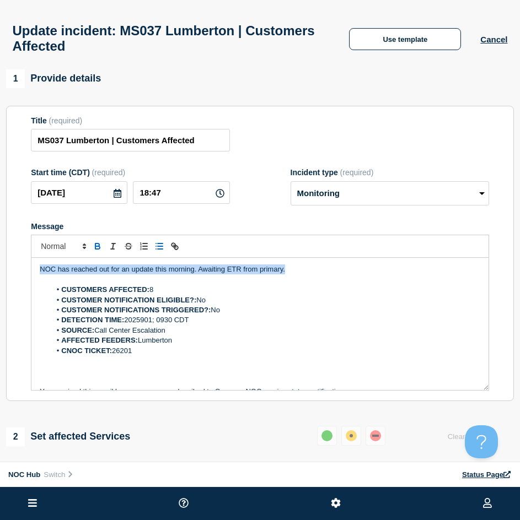
drag, startPoint x: 228, startPoint y: 271, endPoint x: -96, endPoint y: 251, distance: 324.2
click at [0, 251] on html "Home Hub Operations Overview Incident Maintenance Platform Alert Subscribers Te…" at bounding box center [260, 260] width 520 height 520
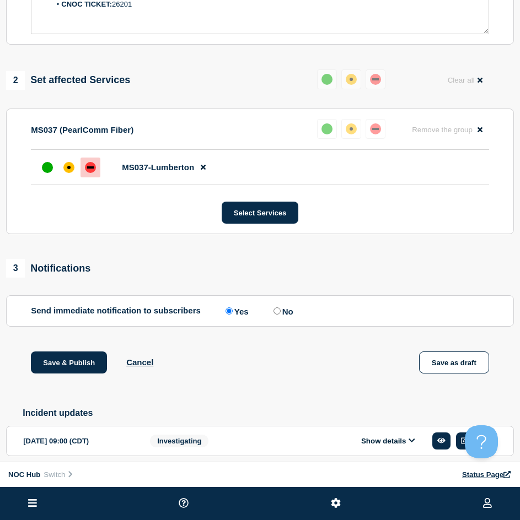
scroll to position [441, 0]
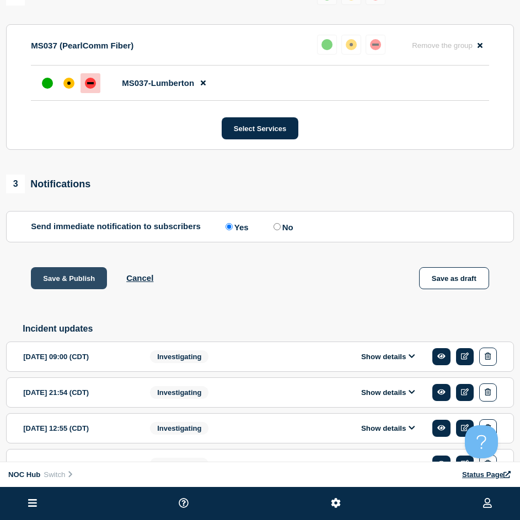
click at [87, 281] on button "Save & Publish" at bounding box center [69, 278] width 76 height 22
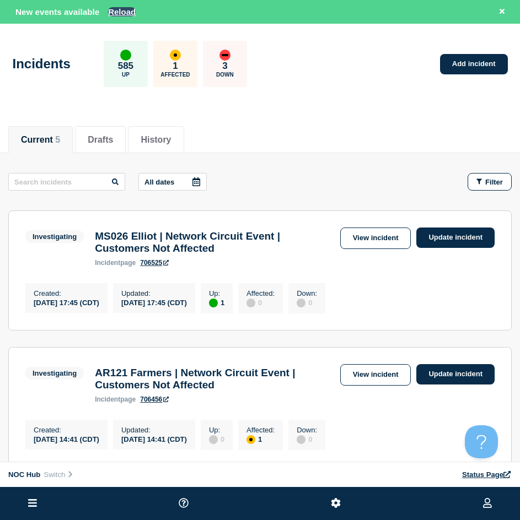
click at [124, 14] on button "Reload" at bounding box center [122, 11] width 28 height 9
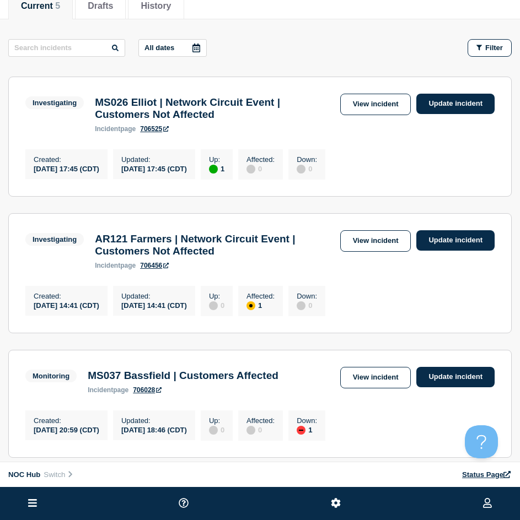
scroll to position [110, 0]
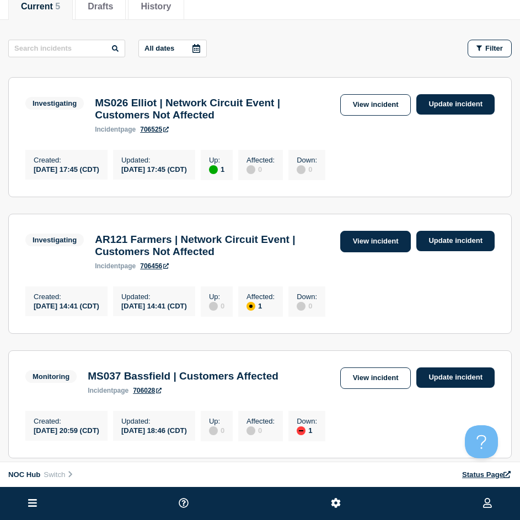
click at [352, 244] on link "View incident" at bounding box center [375, 242] width 71 height 22
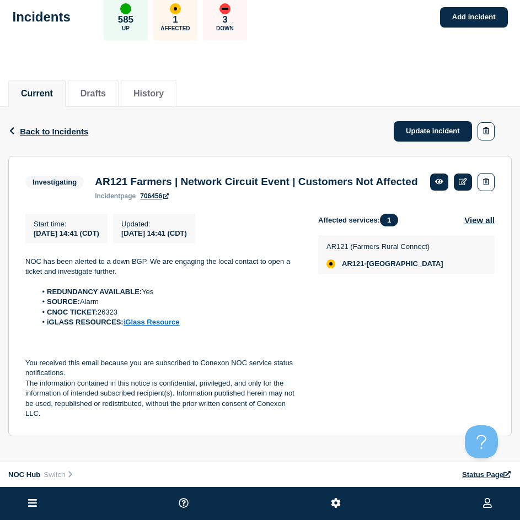
scroll to position [42, 0]
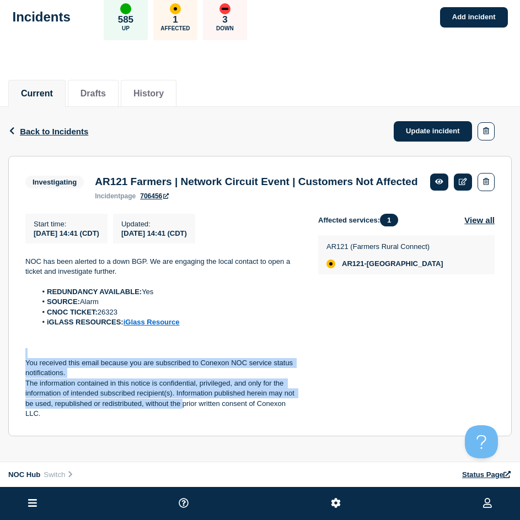
drag, startPoint x: 181, startPoint y: 408, endPoint x: 107, endPoint y: 349, distance: 95.0
click at [107, 349] on div "NOC has been alerted to a down BGP. We are engaging the local contact to open a…" at bounding box center [162, 338] width 275 height 163
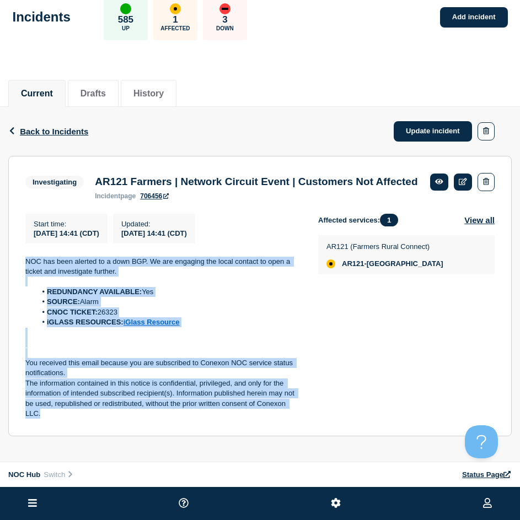
drag, startPoint x: 65, startPoint y: 412, endPoint x: 17, endPoint y: 259, distance: 160.2
click at [12, 261] on section "Investigating AR121 Farmers | Network Circuit Event | Customers Not Affected in…" at bounding box center [259, 296] width 503 height 281
copy div "NOC has been alerted to a down BGP. We are engaging the local contact to open a…"
click at [434, 121] on link "Update incident" at bounding box center [433, 131] width 78 height 20
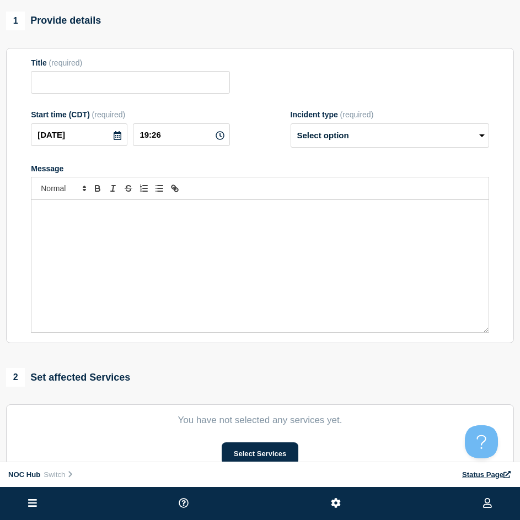
click at [198, 243] on div "Message" at bounding box center [259, 266] width 457 height 132
type input "AR121 Farmers | Network Circuit Event | Customers Not Affected"
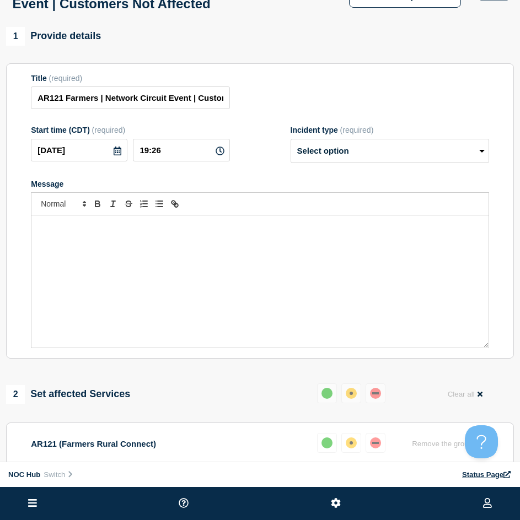
scroll to position [61, 0]
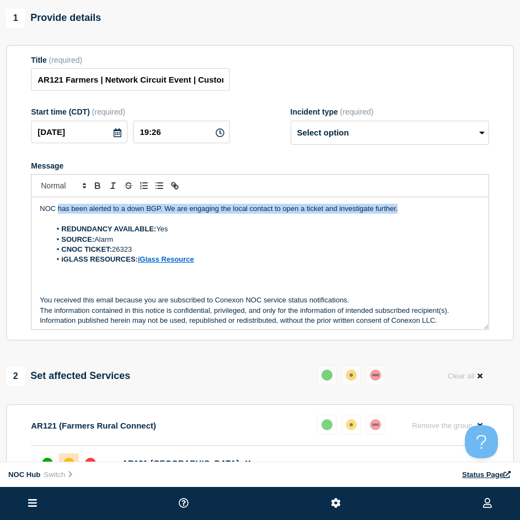
drag, startPoint x: 402, startPoint y: 211, endPoint x: 57, endPoint y: 206, distance: 345.2
click at [57, 206] on div "NOC has been alerted to a down BGP. We are engaging the local contact to open a…" at bounding box center [259, 263] width 457 height 132
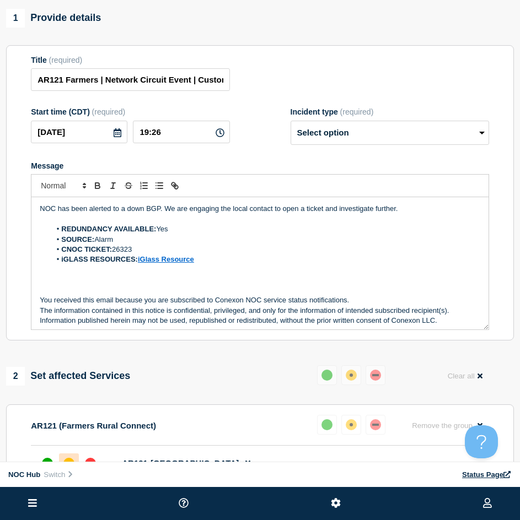
click at [355, 234] on li "REDUNDANCY AVAILABLE: Yes" at bounding box center [265, 229] width 429 height 10
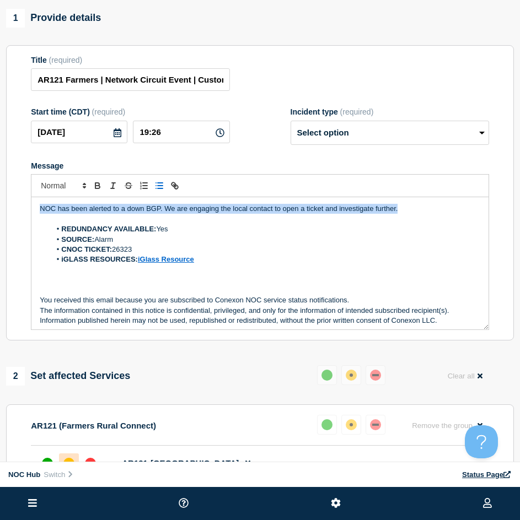
drag, startPoint x: 405, startPoint y: 211, endPoint x: 32, endPoint y: 207, distance: 373.3
click at [32, 207] on div "NOC has been alerted to a down BGP. We are engaging the local contact to open a…" at bounding box center [259, 263] width 457 height 132
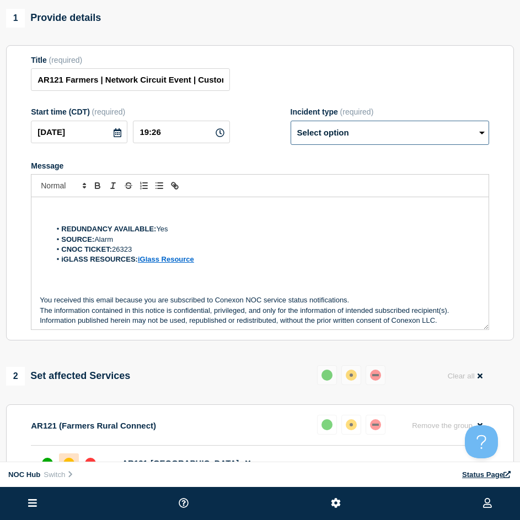
click at [339, 140] on select "Select option Investigating Identified Monitoring Resolved" at bounding box center [390, 133] width 198 height 24
select select "resolved"
click at [291, 126] on select "Select option Investigating Identified Monitoring Resolved" at bounding box center [390, 133] width 198 height 24
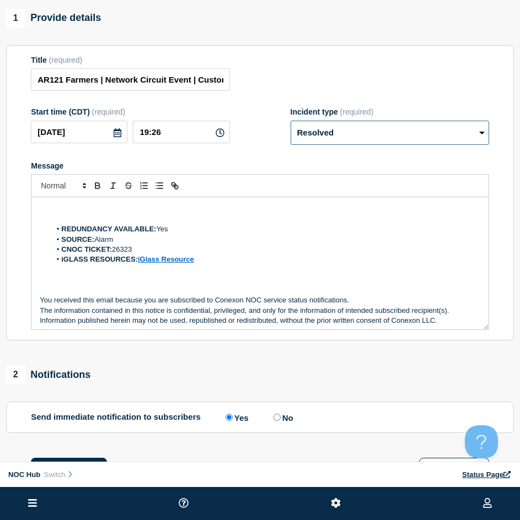
scroll to position [213, 0]
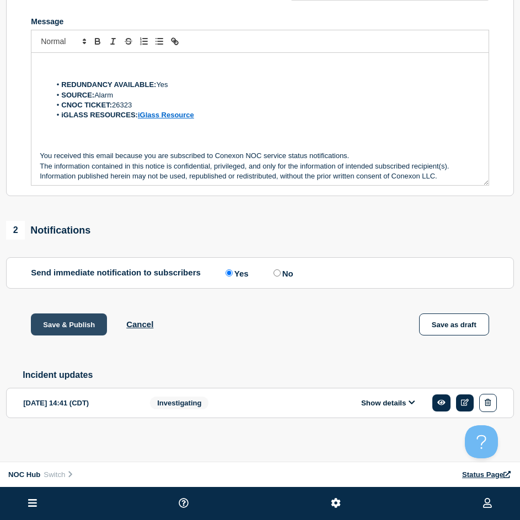
click at [55, 322] on button "Save & Publish" at bounding box center [69, 325] width 76 height 22
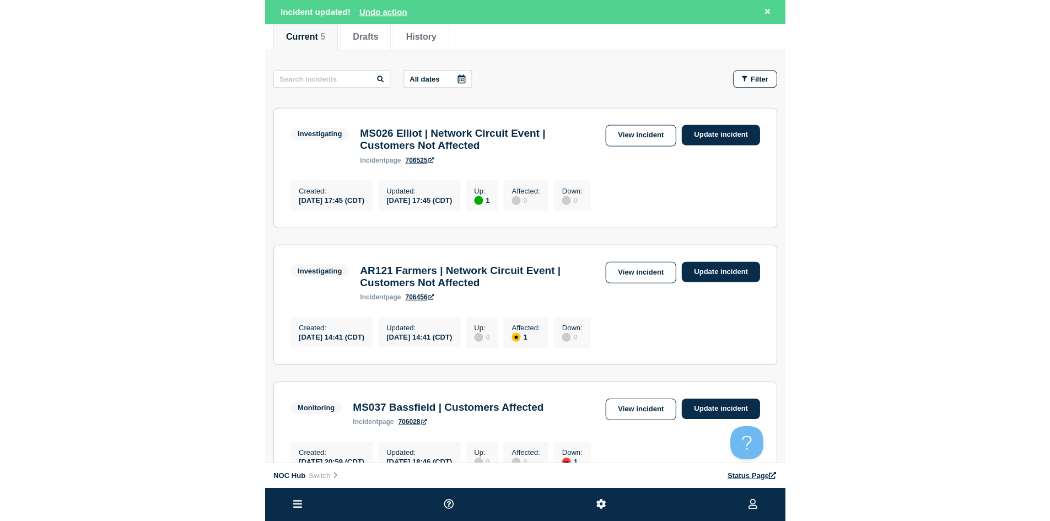
scroll to position [276, 0]
